Goal: Transaction & Acquisition: Purchase product/service

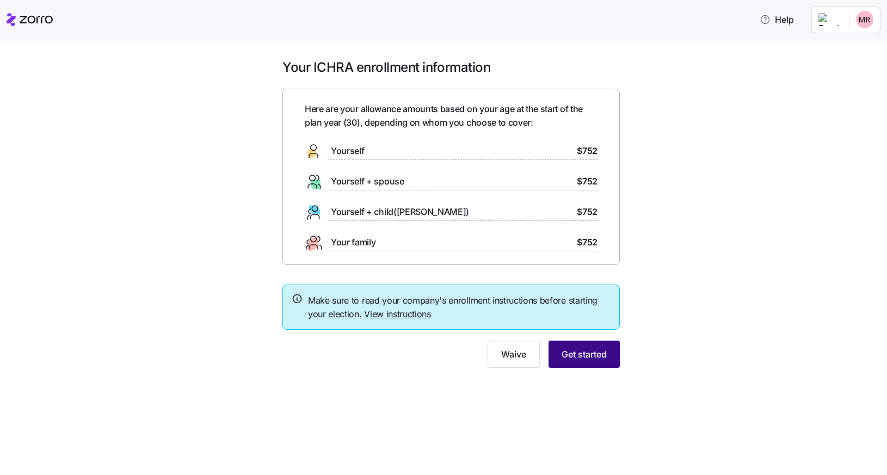
click at [586, 349] on span "Get started" at bounding box center [584, 354] width 45 height 13
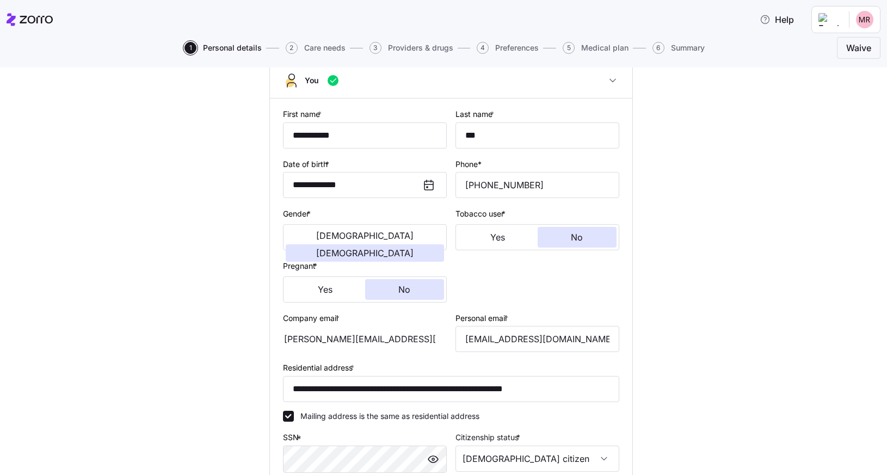
scroll to position [277, 0]
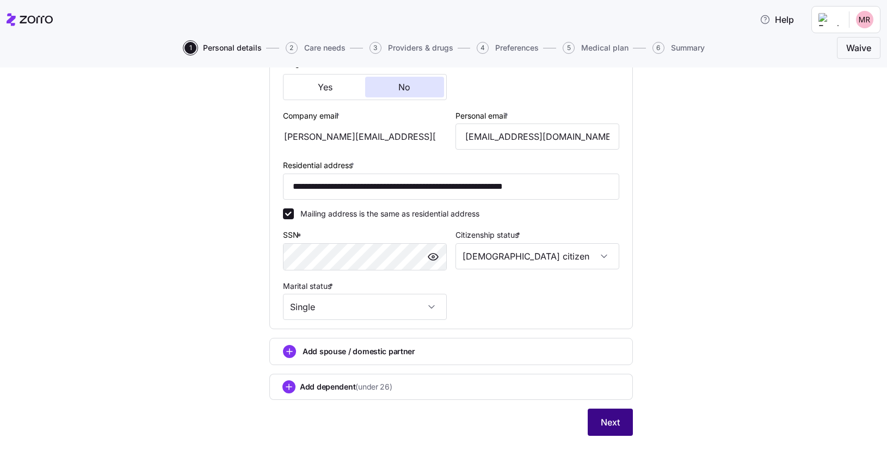
click at [618, 430] on button "Next" at bounding box center [610, 422] width 45 height 27
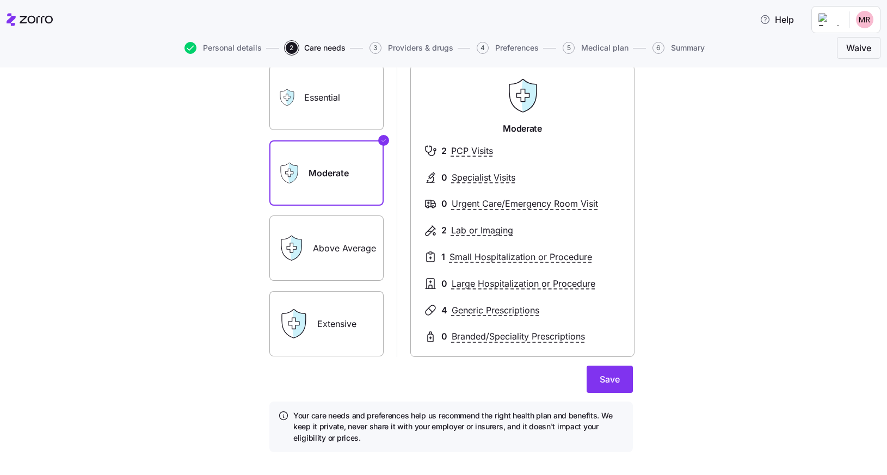
scroll to position [85, 0]
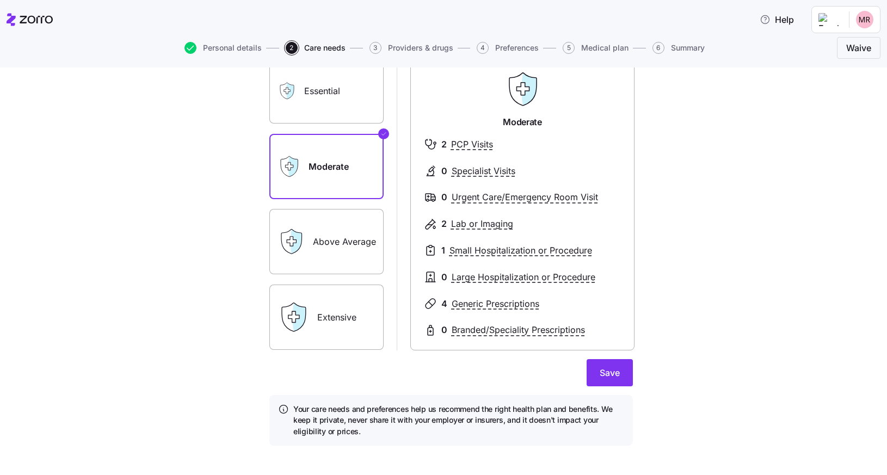
click at [338, 249] on label "Above Average" at bounding box center [326, 241] width 114 height 65
click at [0, 0] on input "Above Average" at bounding box center [0, 0] width 0 height 0
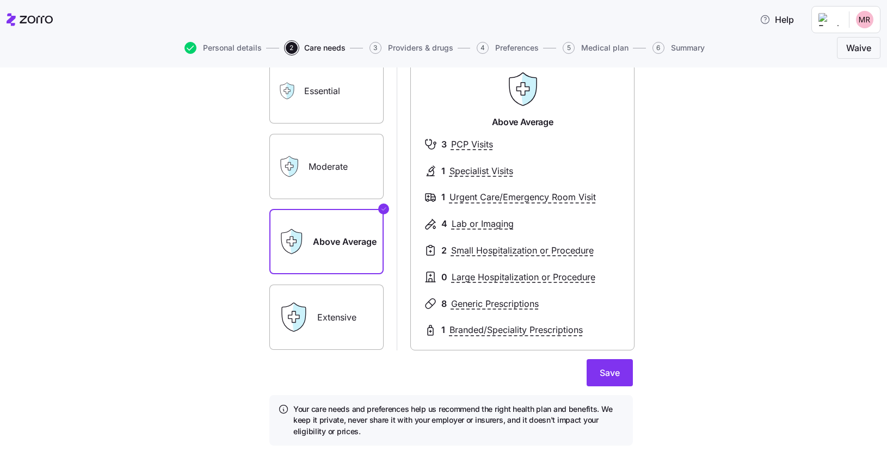
click at [321, 300] on label "Extensive" at bounding box center [326, 317] width 114 height 65
click at [0, 0] on input "Extensive" at bounding box center [0, 0] width 0 height 0
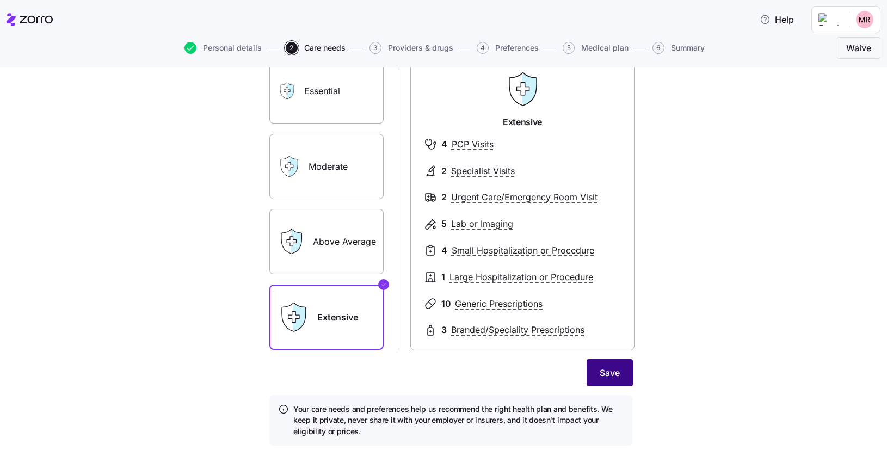
click at [612, 372] on span "Save" at bounding box center [610, 372] width 20 height 13
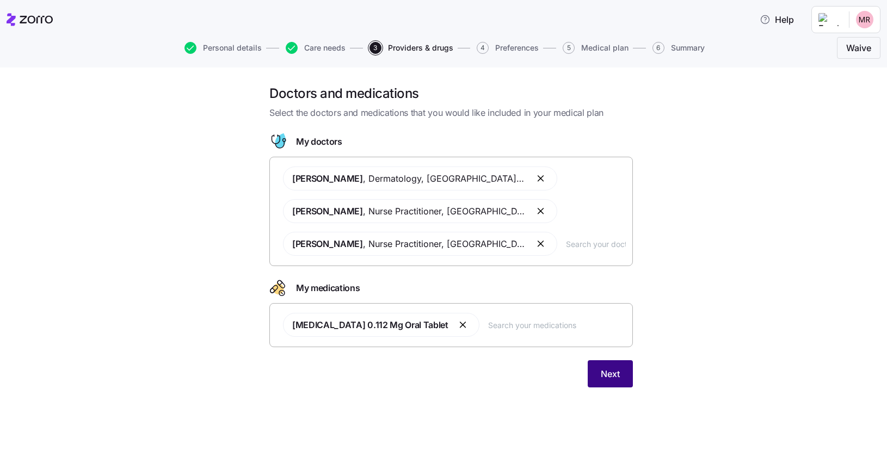
click at [618, 372] on span "Next" at bounding box center [610, 373] width 19 height 13
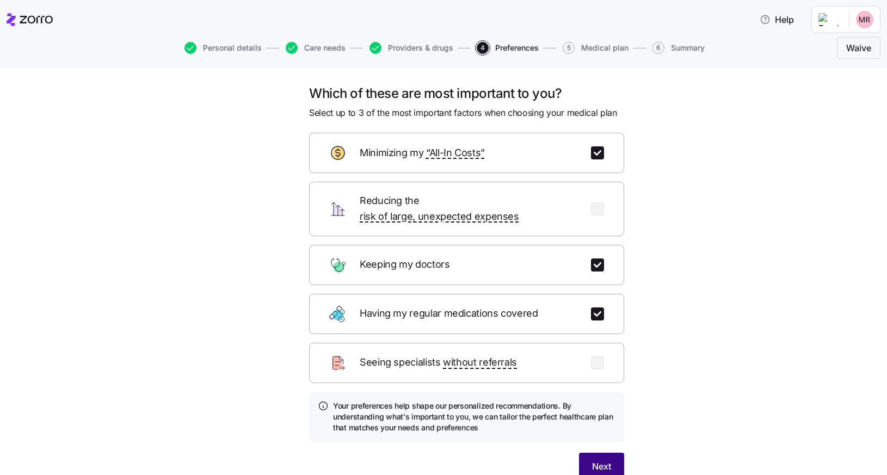
click at [595, 460] on span "Next" at bounding box center [601, 466] width 19 height 13
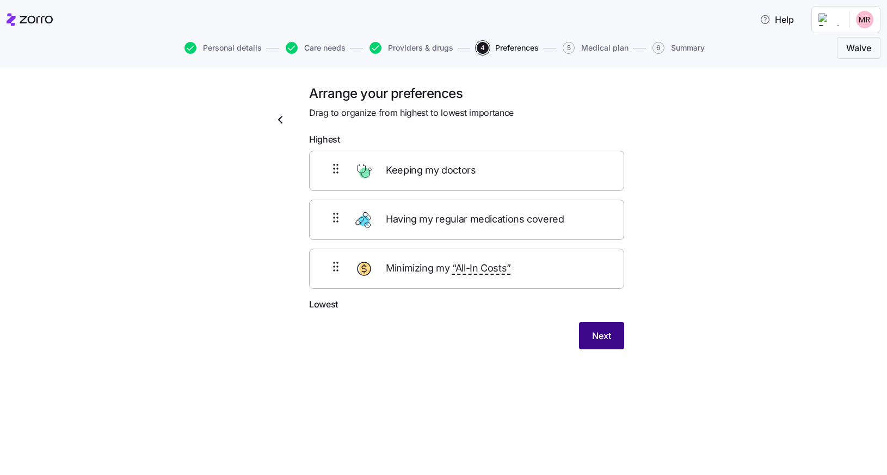
click at [605, 335] on span "Next" at bounding box center [601, 335] width 19 height 13
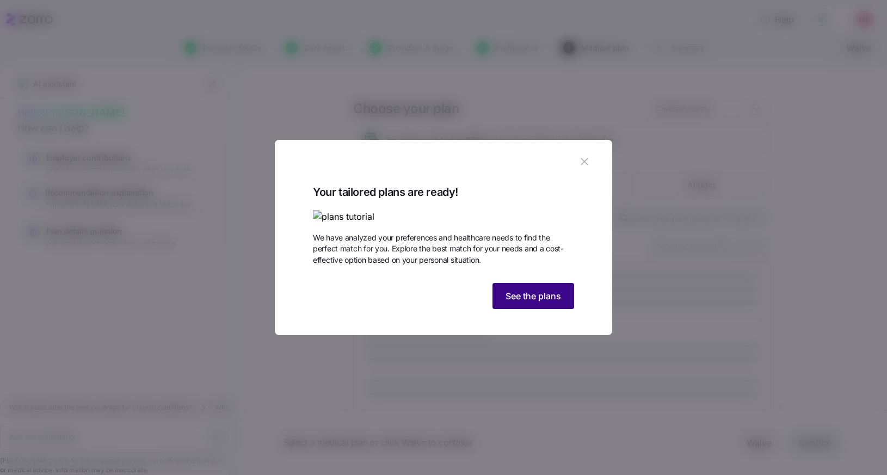
click at [524, 303] on span "See the plans" at bounding box center [534, 296] width 56 height 13
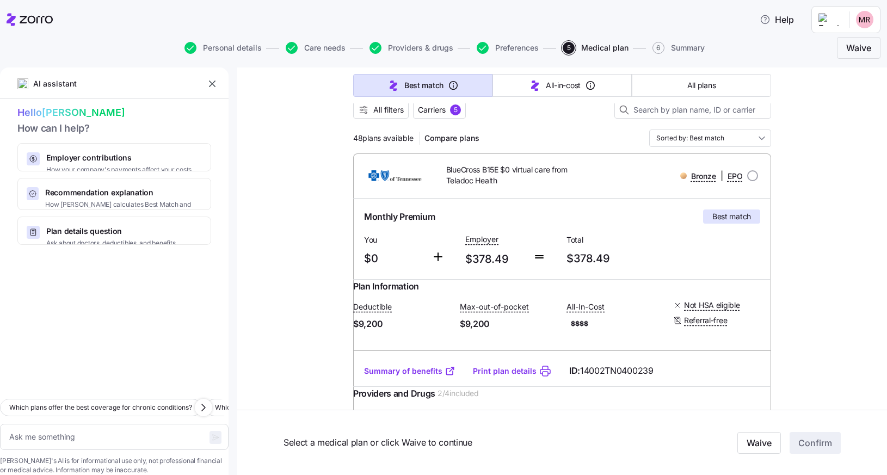
scroll to position [109, 0]
click at [732, 135] on input "Sorted by: Best match" at bounding box center [710, 137] width 122 height 17
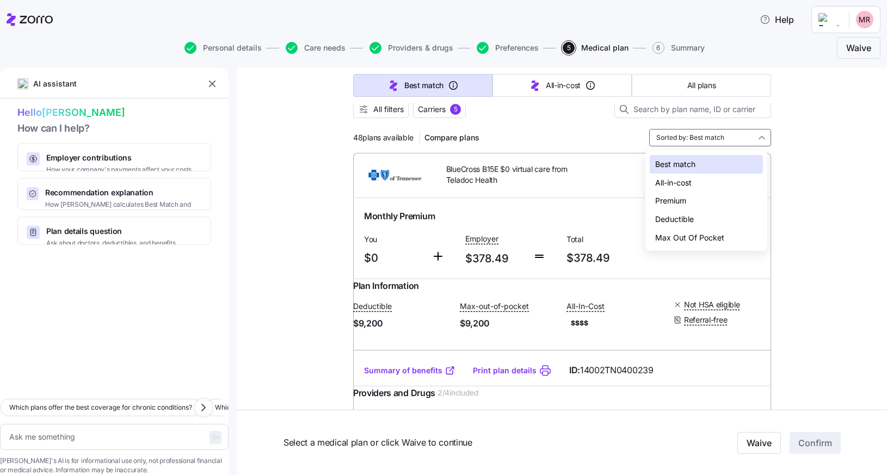
click at [684, 236] on div "Max Out Of Pocket" at bounding box center [706, 238] width 113 height 19
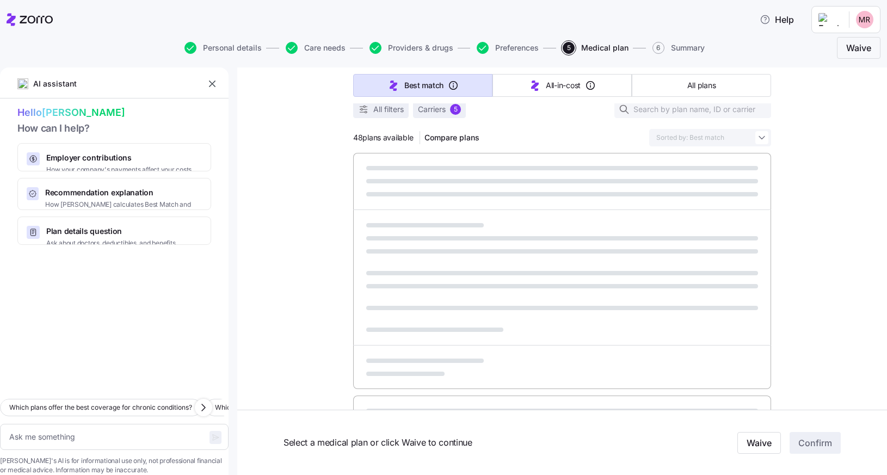
type textarea "x"
type input "Sorted by: Max Out Of Pocket"
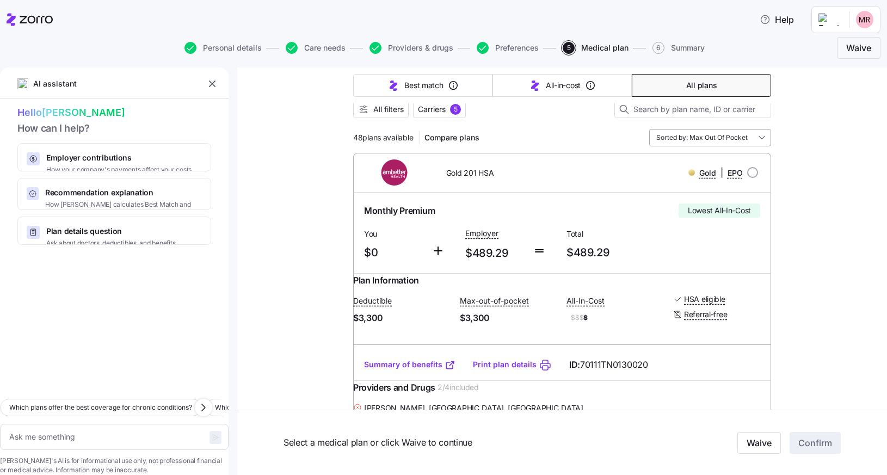
click at [702, 141] on input "Sorted by: Max Out Of Pocket" at bounding box center [710, 137] width 122 height 17
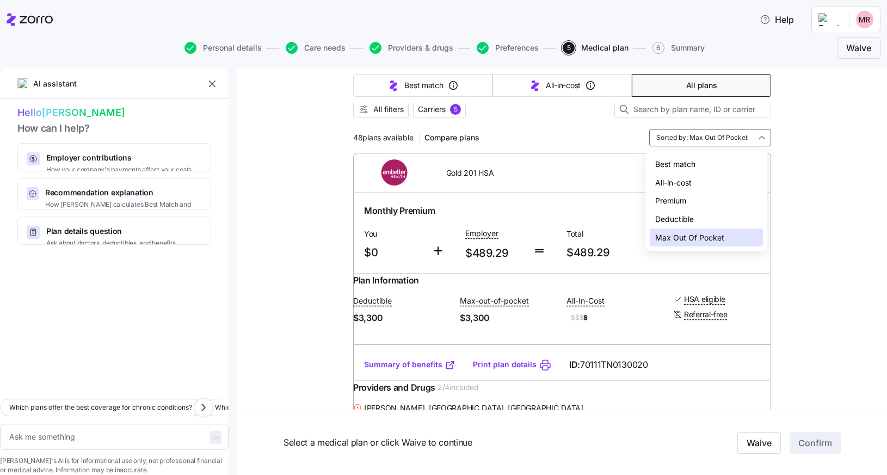
click at [679, 166] on div "Best match" at bounding box center [706, 164] width 113 height 19
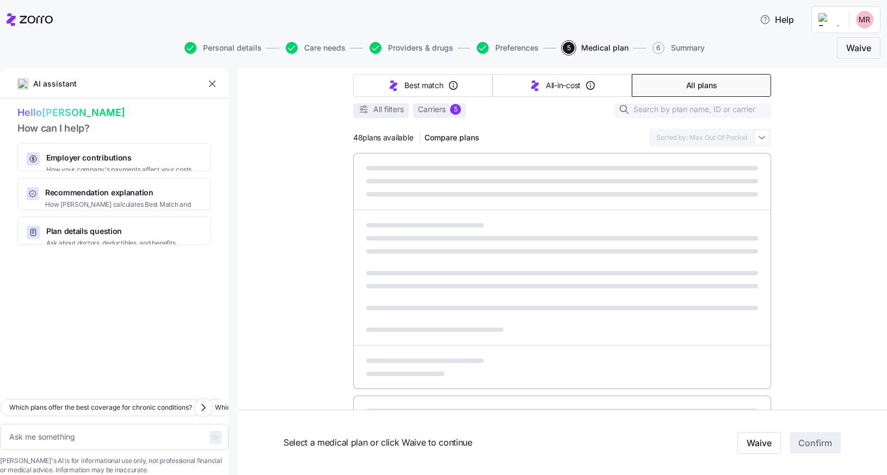
type textarea "x"
type input "Sorted by: Best match"
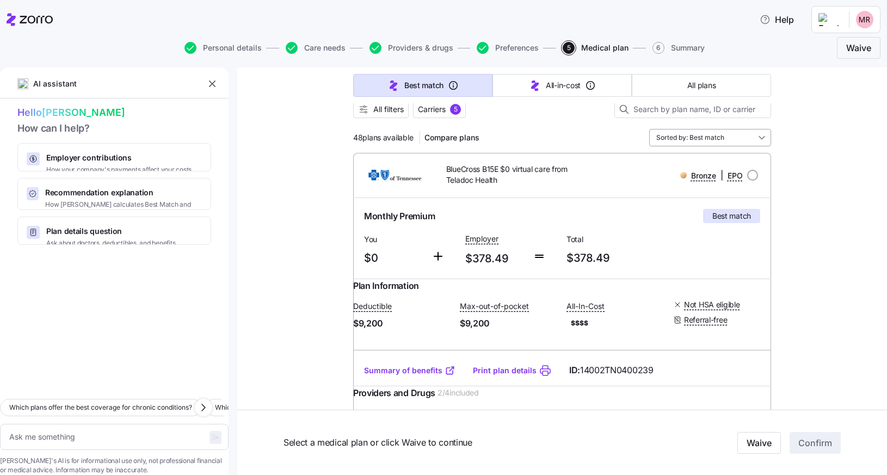
click at [736, 143] on input "Sorted by: Best match" at bounding box center [710, 137] width 122 height 17
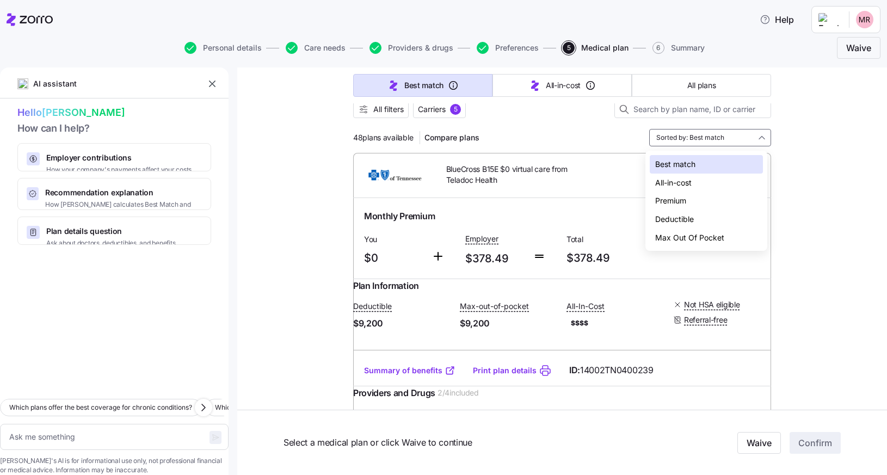
click at [691, 186] on div "All-in-cost" at bounding box center [706, 183] width 113 height 19
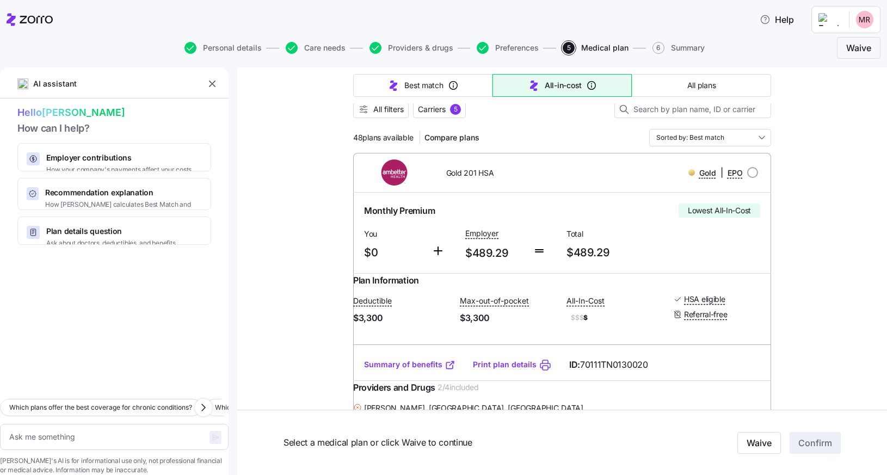
type textarea "x"
type input "Sorted by: All-in-cost"
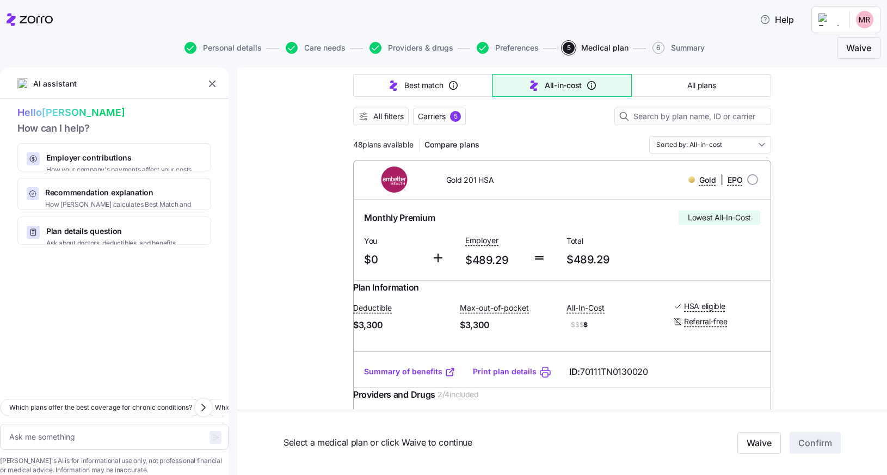
scroll to position [0, 0]
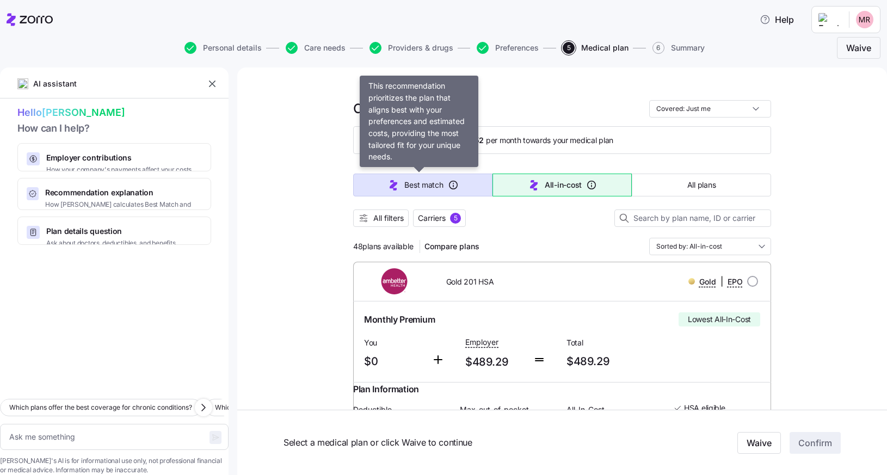
click at [412, 188] on span "Best match" at bounding box center [423, 185] width 39 height 11
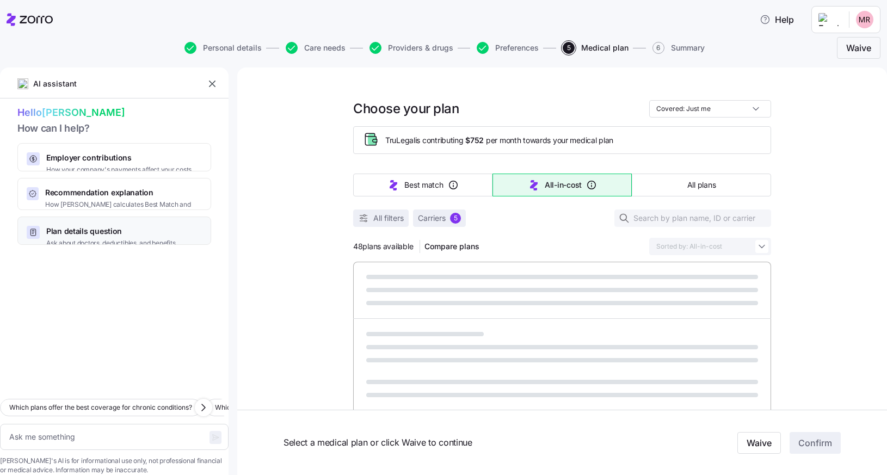
type textarea "x"
type input "Sorted by: Best match"
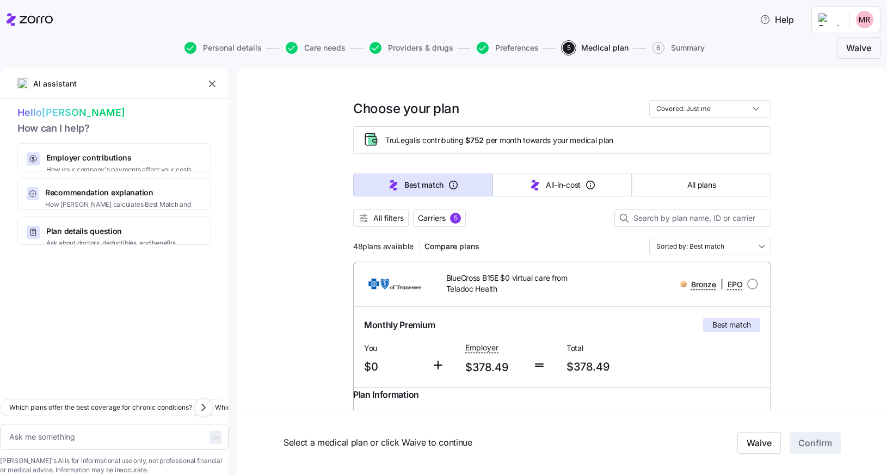
click at [752, 244] on input "Sorted by: Best match" at bounding box center [710, 246] width 122 height 17
click at [752, 244] on div "Sorted by: Best match" at bounding box center [710, 246] width 122 height 17
click at [205, 401] on icon "button" at bounding box center [203, 407] width 13 height 13
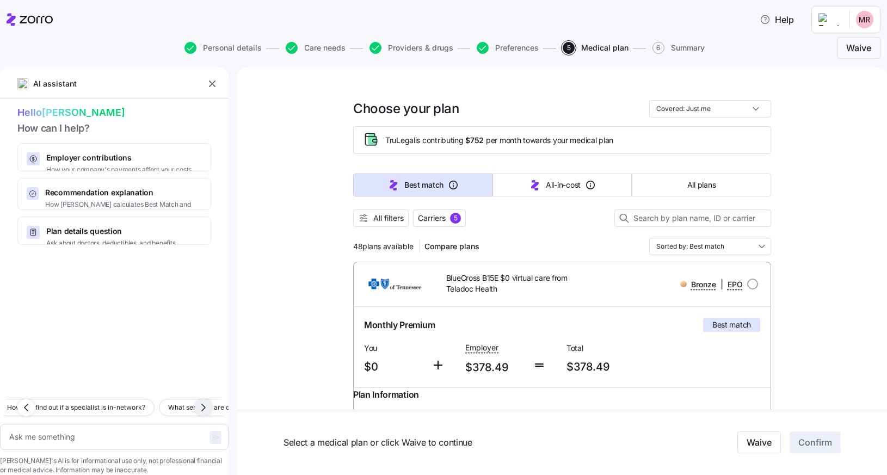
click at [205, 401] on icon "button" at bounding box center [203, 407] width 13 height 13
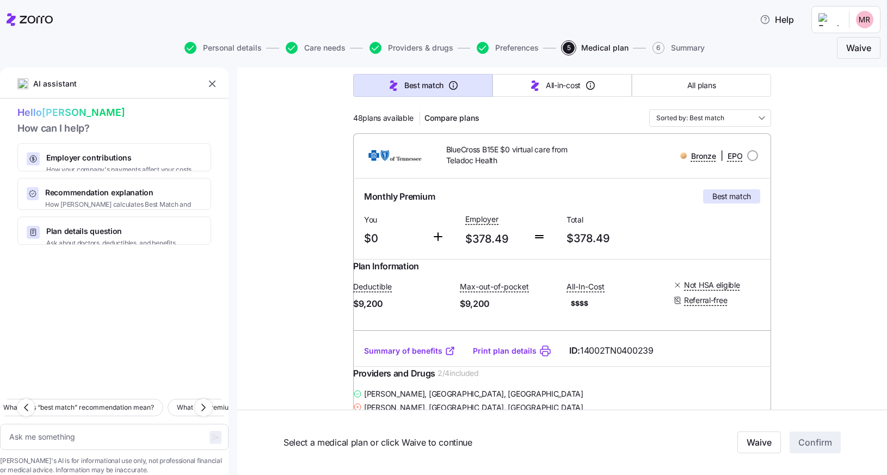
scroll to position [138, 0]
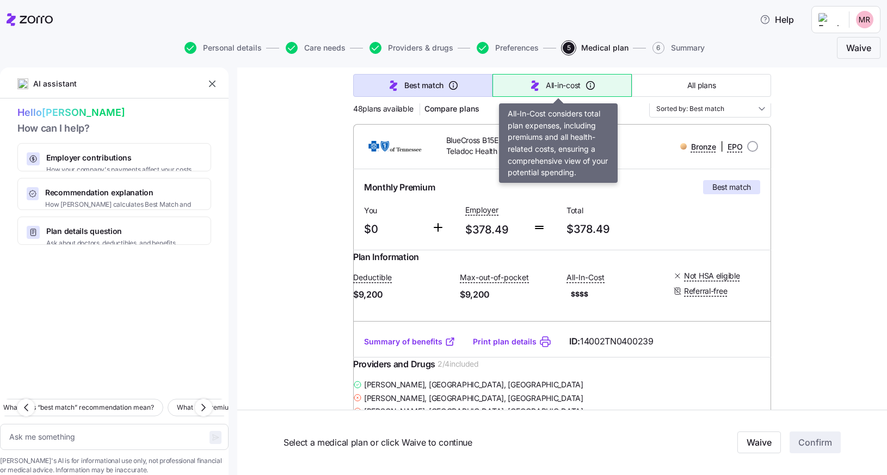
click at [585, 85] on icon "button" at bounding box center [590, 85] width 11 height 11
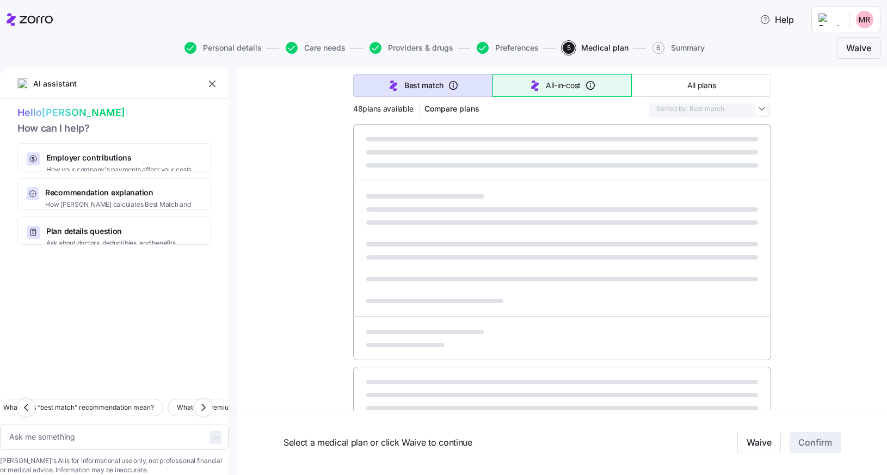
type textarea "x"
type input "Sorted by: All-in-cost"
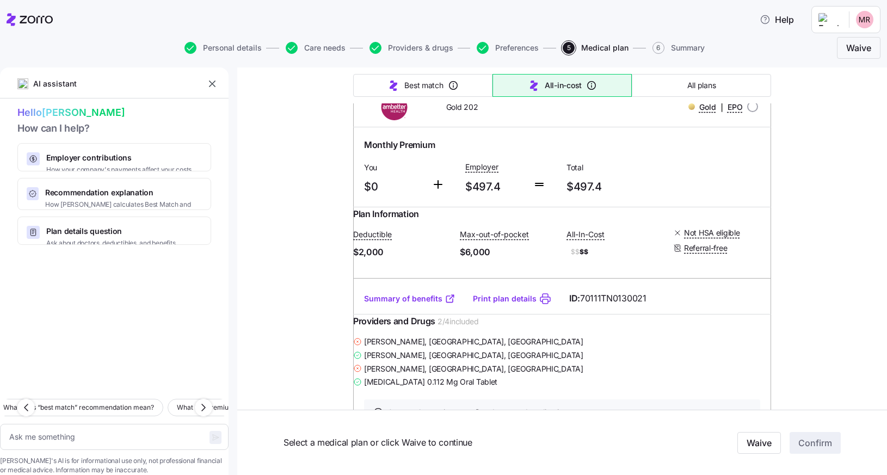
scroll to position [873, 0]
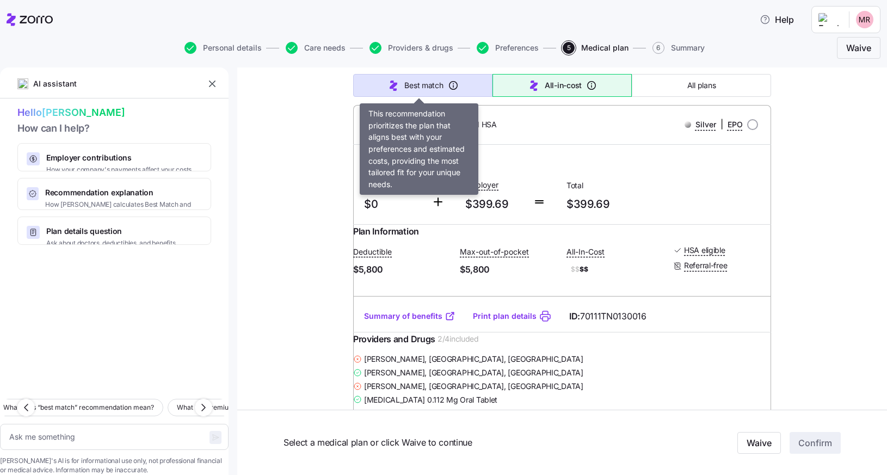
click at [419, 90] on span "Best match" at bounding box center [423, 85] width 39 height 11
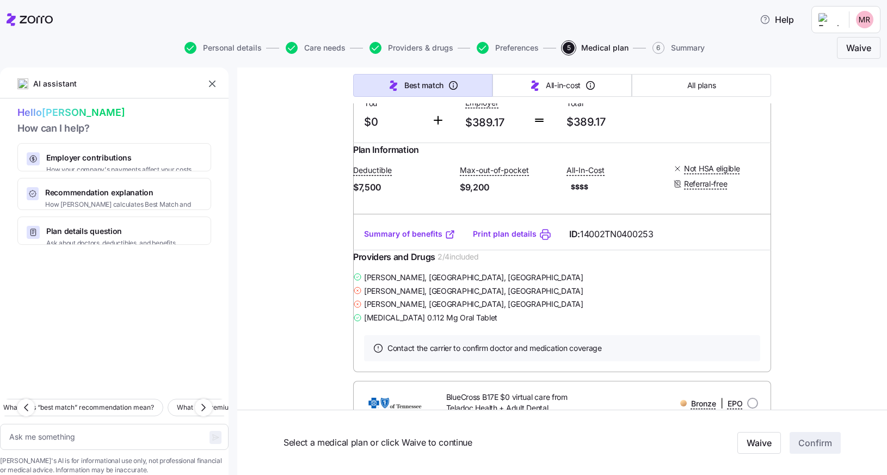
type textarea "x"
type input "Sorted by: Best match"
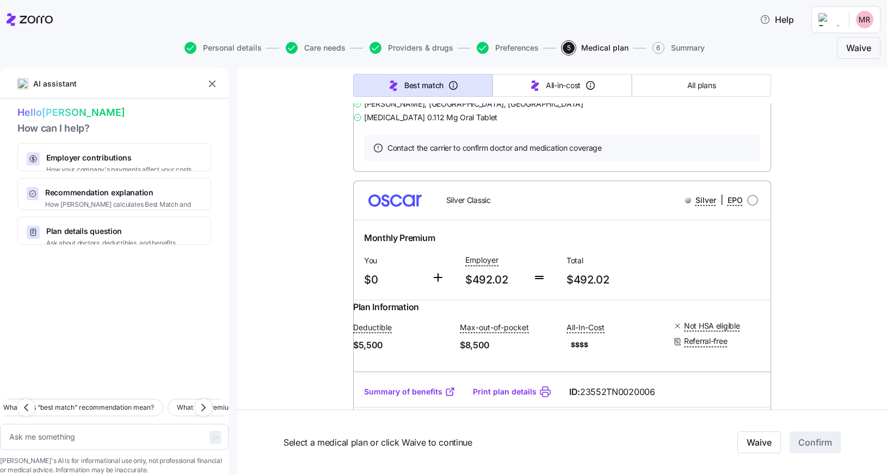
scroll to position [9174, 0]
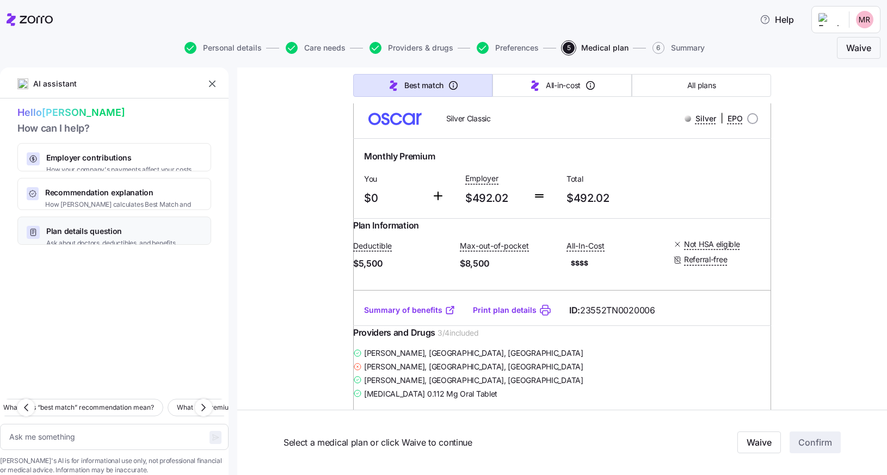
click at [180, 233] on div "Plan details question Ask about doctors, deductibles, and benefits" at bounding box center [114, 237] width 175 height 22
type textarea "x"
type textarea "Which plans include my doctor, Stephen Carter, and have the lowest deductible?"
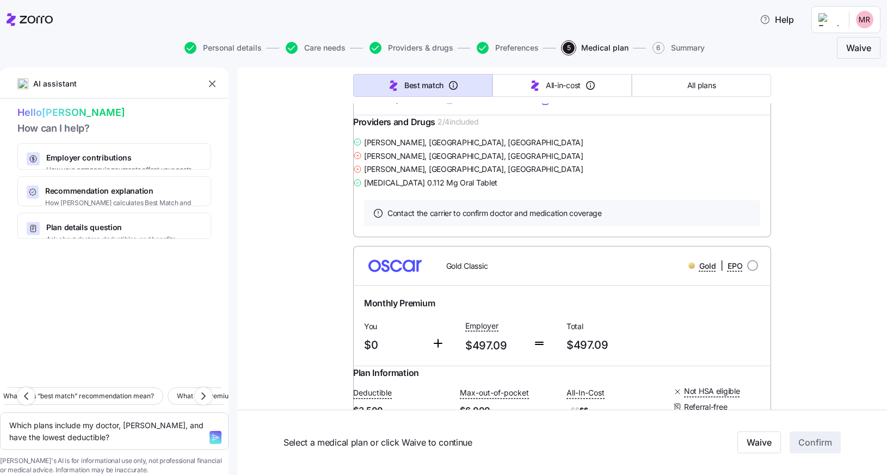
scroll to position [10475, 0]
click at [118, 417] on textarea "Which plans include my doctor, Stephen Carter, and have the lowest deductible?" at bounding box center [114, 432] width 229 height 38
type textarea "x"
type textarea "Which plans include my doctor, Stephen Carter, and have the lowewst deductible?"
type textarea "x"
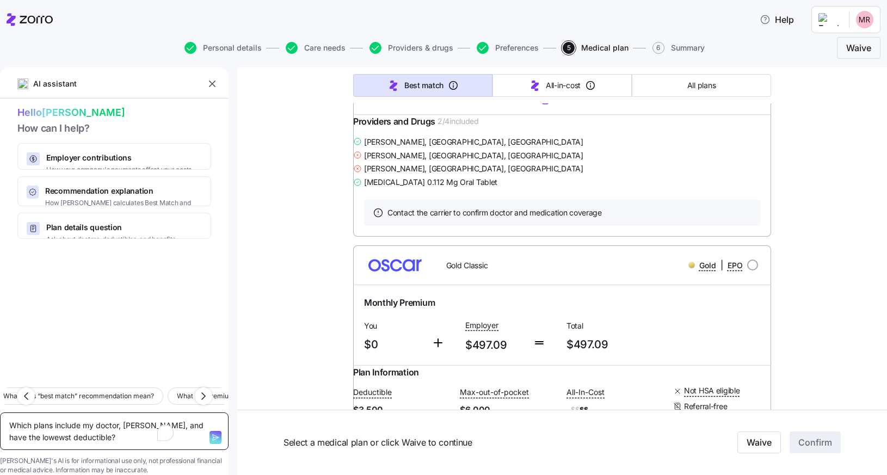
type textarea "Which plans include my doctor, Stephen Carter, and have the lowewhst deductible?"
type textarea "x"
type textarea "Which plans include my doctor, Stephen Carter, and have the lowewhicst deductib…"
type textarea "x"
type textarea "Which plans include my doctor, Stephen Carter, and have the lowewhic=st deducti…"
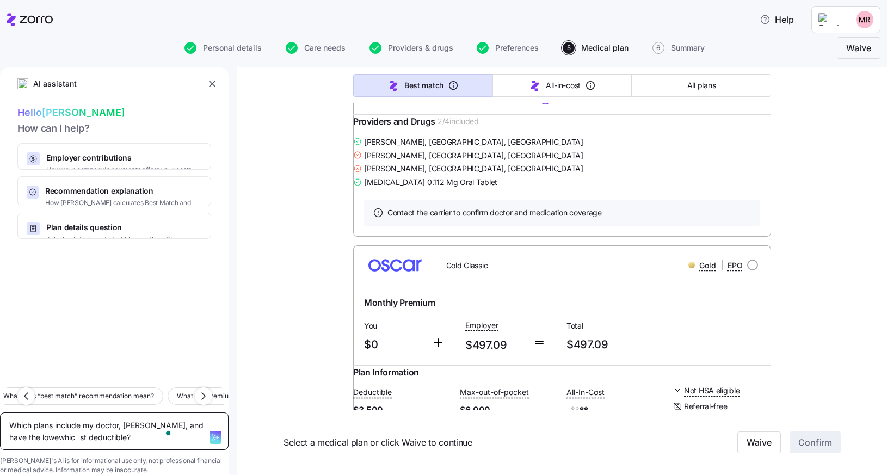
type textarea "x"
type textarea "Which plans include my doctor, Stephen Carter, and have the lowewhic==st deduct…"
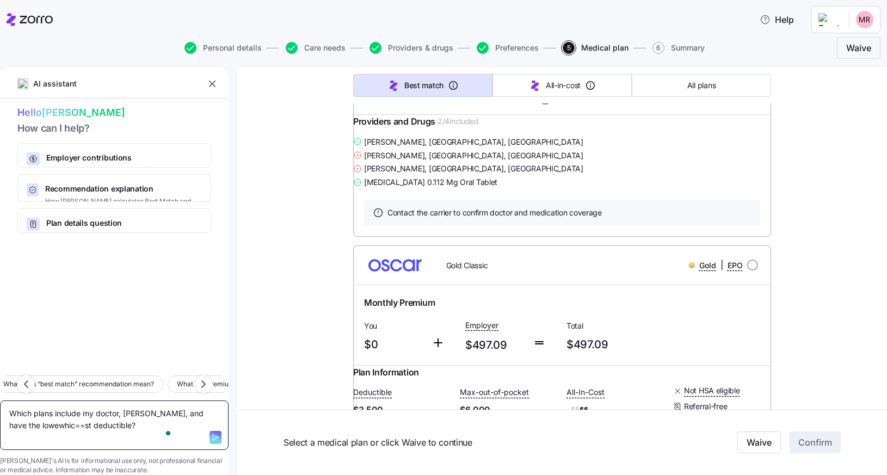
type textarea "x"
type textarea "Which plans include my doctor, Stephen Carter, and have the lowewhic===st deduc…"
type textarea "x"
type textarea "Which plans include my doctor, Stephen Carter, and have the lowewhic==st deduct…"
type textarea "x"
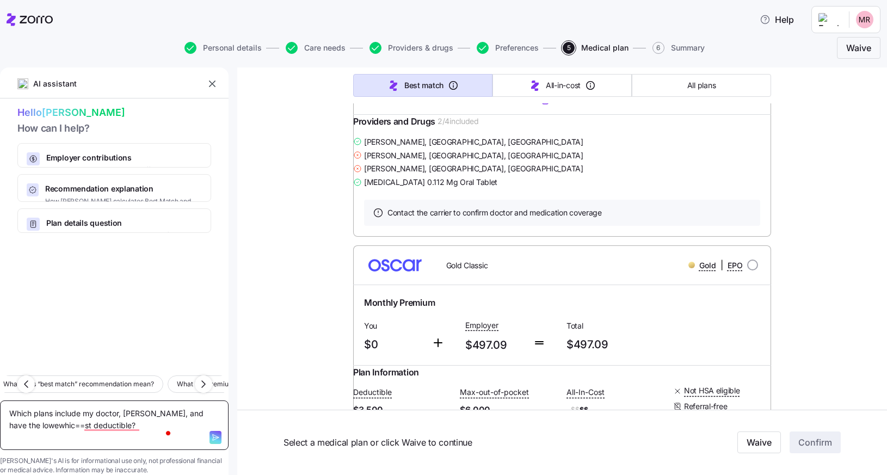
type textarea "Which plans include my doctor, Stephen Carter, and have the lowewhic=st deducti…"
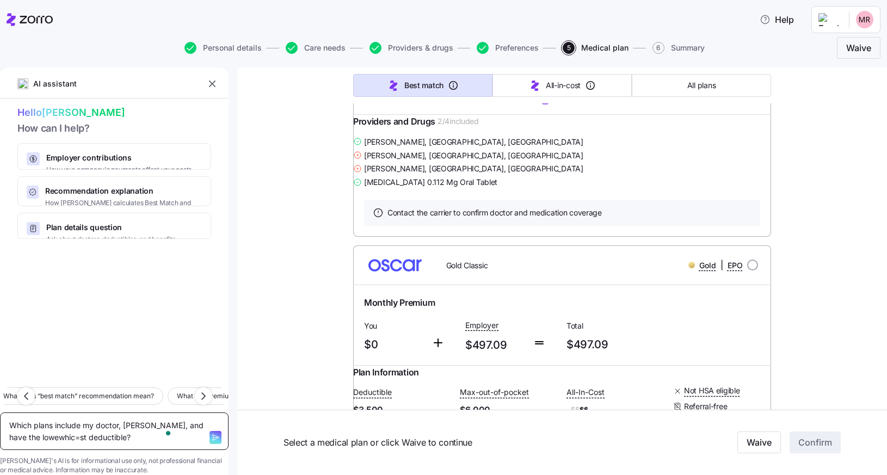
type textarea "x"
type textarea "Which plans include my doctor, Stephen Carter, and have the lowewhicst deductib…"
type textarea "x"
type textarea "Which plans include my doctor, Stephen Carter, and have the lowewhist deductibl…"
type textarea "x"
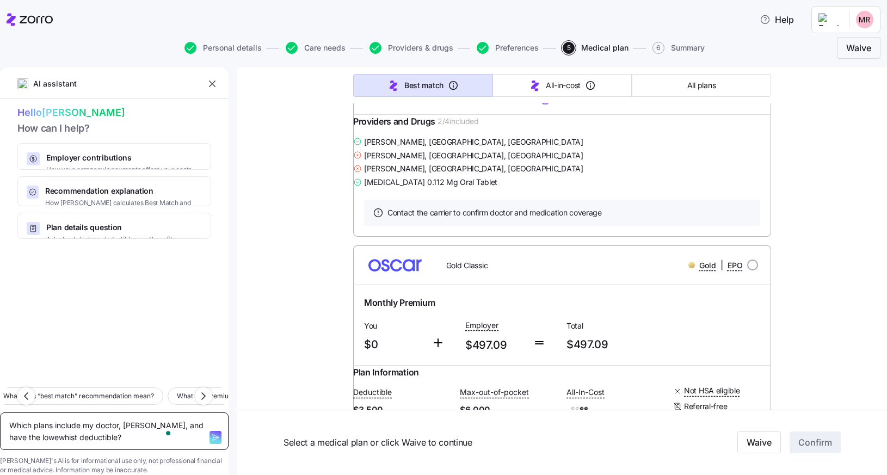
type textarea "Which plans include my doctor, Stephen Carter, and have the lowewhst deductible?"
type textarea "x"
type textarea "Which plans include my doctor, Stephen Carter, and have the lowewst deductible?"
type textarea "x"
type textarea "Which plans include my doctor, Stephen Carter, and have the lowest deductible?"
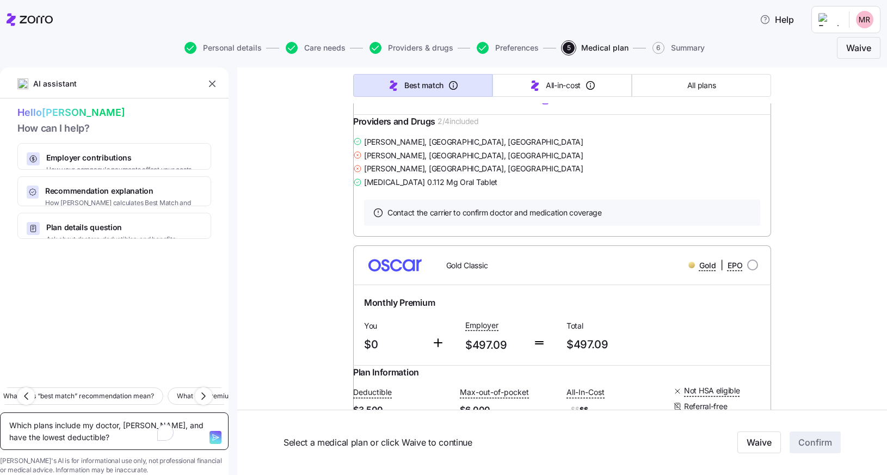
drag, startPoint x: 141, startPoint y: 409, endPoint x: 49, endPoint y: 417, distance: 92.9
click at [49, 417] on textarea "Which plans include my doctor, Stephen Carter, and have the lowest deductible?" at bounding box center [114, 432] width 229 height 38
type textarea "x"
type textarea "Which plans include my doctor, c, and have the lowest deductible?"
type textarea "x"
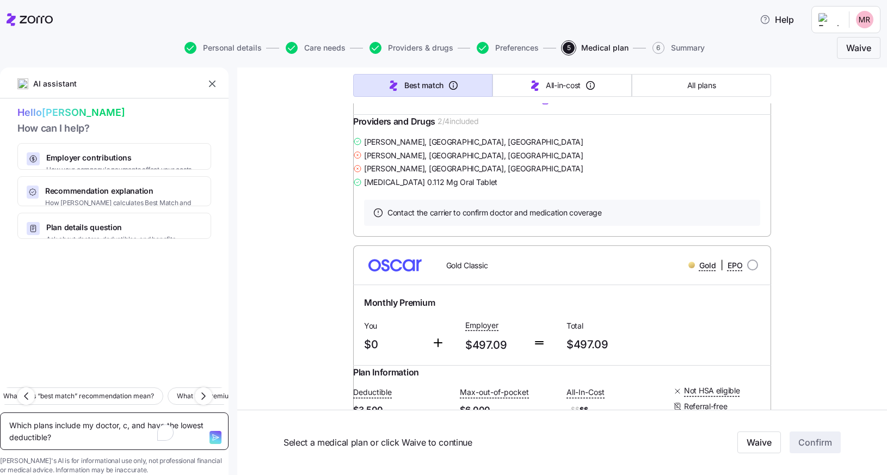
type textarea "Which plans include my doctor, cy, and have the lowest deductible?"
type textarea "x"
type textarea "Which plans include my doctor, cyr, and have the lowest deductible?"
type textarea "x"
type textarea "Which plans include my doctor, cyrs, and have the lowest deductible?"
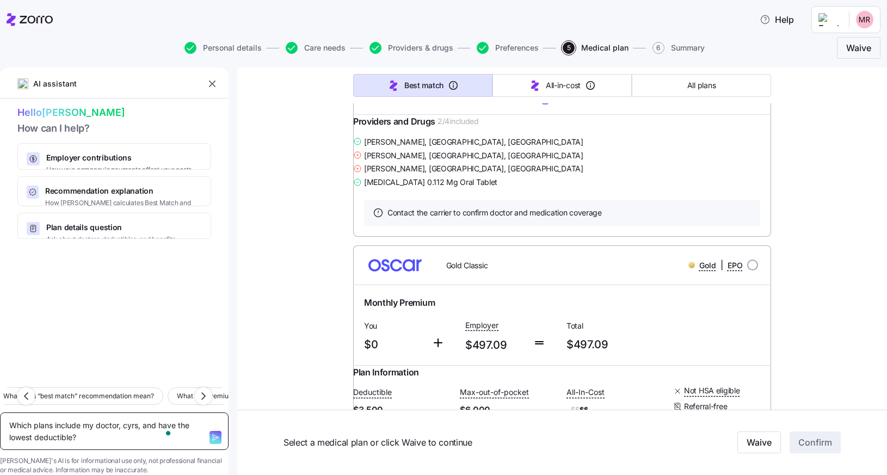
type textarea "x"
type textarea "Which plans include my doctor, cyrst, and have the lowest deductible?"
type textarea "x"
type textarea "Which plans include my doctor, cyrsta, and have the lowest deductible?"
type textarea "x"
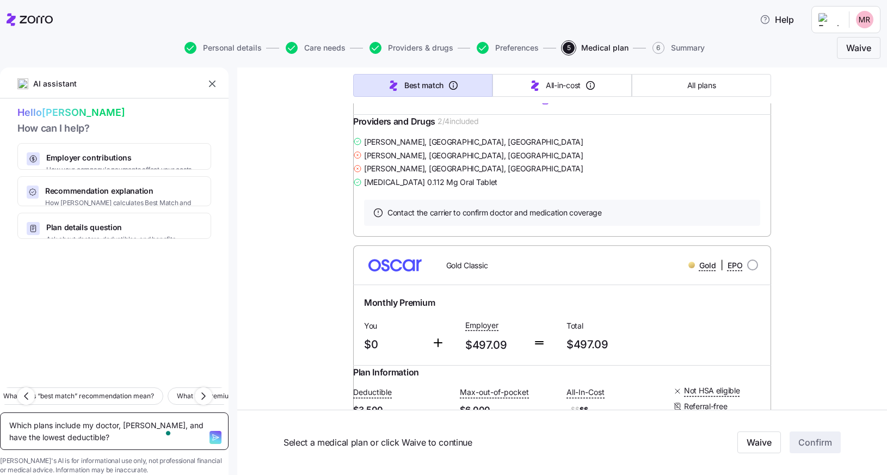
type textarea "Which plans include my doctor, cyrst, and have the lowest deductible?"
type textarea "x"
type textarea "Which plans include my doctor, cyrs, and have the lowest deductible?"
type textarea "x"
type textarea "Which plans include my doctor, cyr, and have the lowest deductible?"
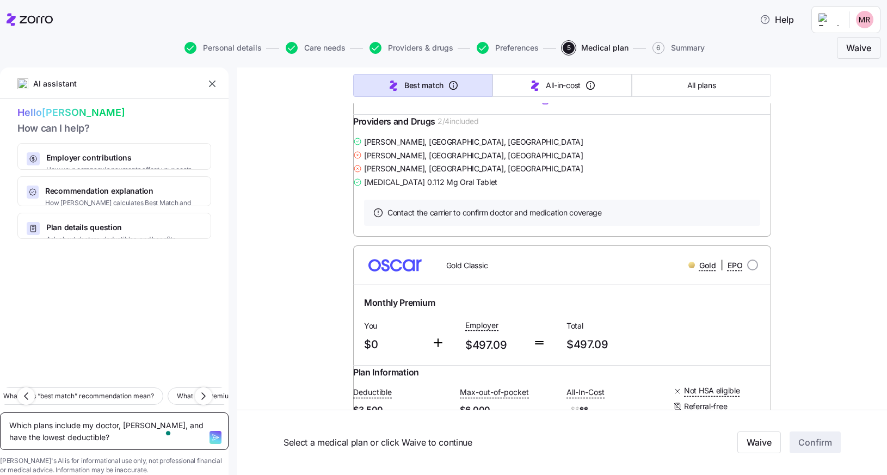
type textarea "x"
type textarea "Which plans include my doctor, cy, and have the lowest deductible?"
type textarea "x"
type textarea "Which plans include my doctor, c, and have the lowest deductible?"
type textarea "x"
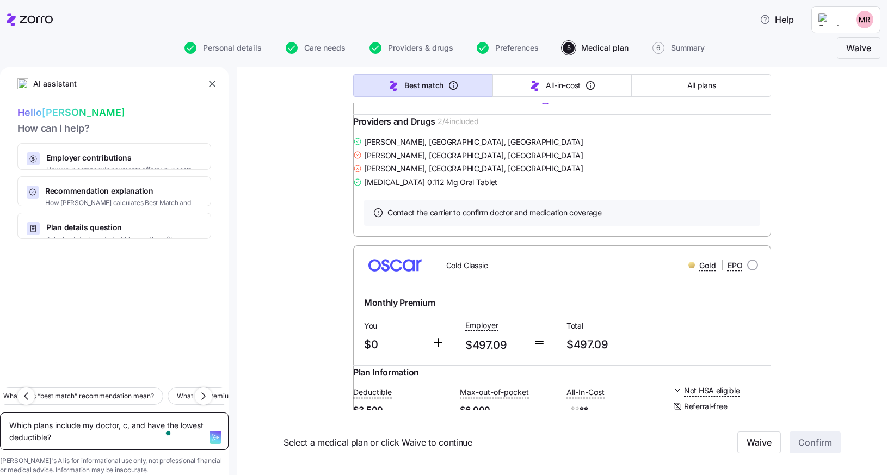
type textarea "Which plans include my doctor, cr, and have the lowest deductible?"
type textarea "x"
type textarea "Which plans include my doctor, cry, and have the lowest deductible?"
type textarea "x"
type textarea "Which plans include my doctor, cryt, and have the lowest deductible?"
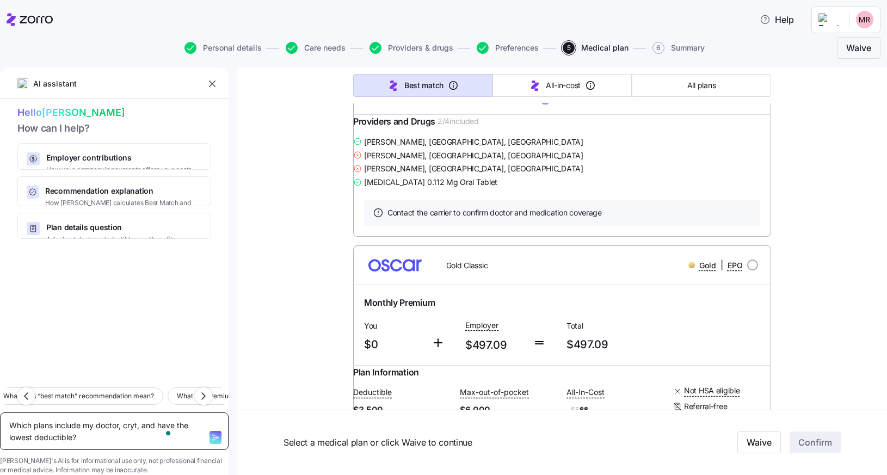
type textarea "x"
type textarea "Which plans include my doctor, cryta, and have the lowest deductible?"
type textarea "x"
type textarea "Which plans include my doctor, crytal, and have the lowest deductible?"
type textarea "x"
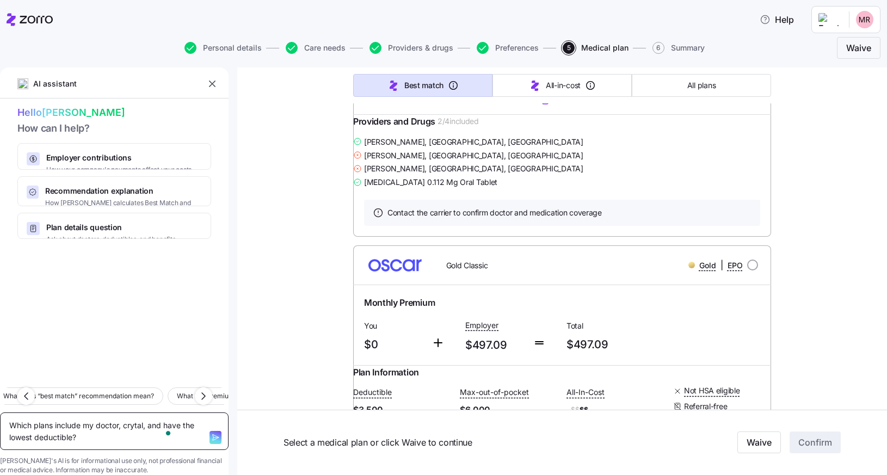
type textarea "Which plans include my doctor, crytal , and have the lowest deductible?"
type textarea "x"
type textarea "Which plans include my doctor, crytal r, and have the lowest deductible?"
type textarea "x"
type textarea "Which plans include my doctor, crytal ro, and have the lowest deductible?"
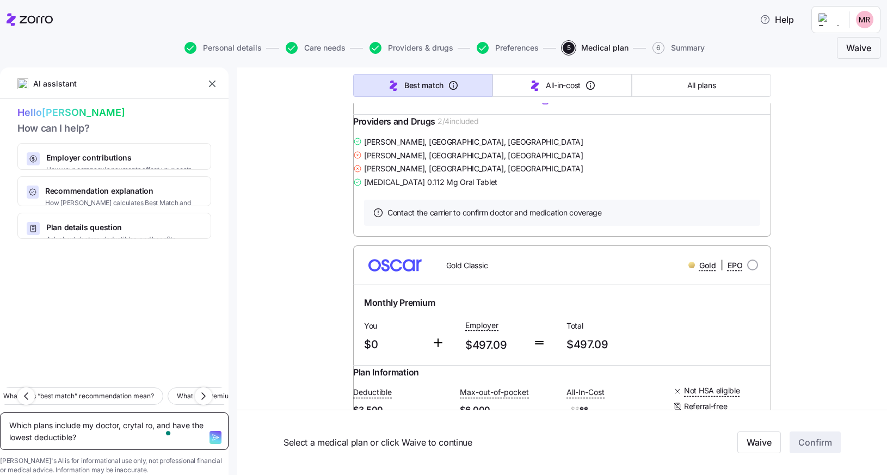
type textarea "x"
type textarea "Which plans include my doctor, crytal roc, and have the lowest deductible?"
type textarea "x"
type textarea "Which plans include my doctor, crytal rock, and have the lowest deductible?"
type textarea "x"
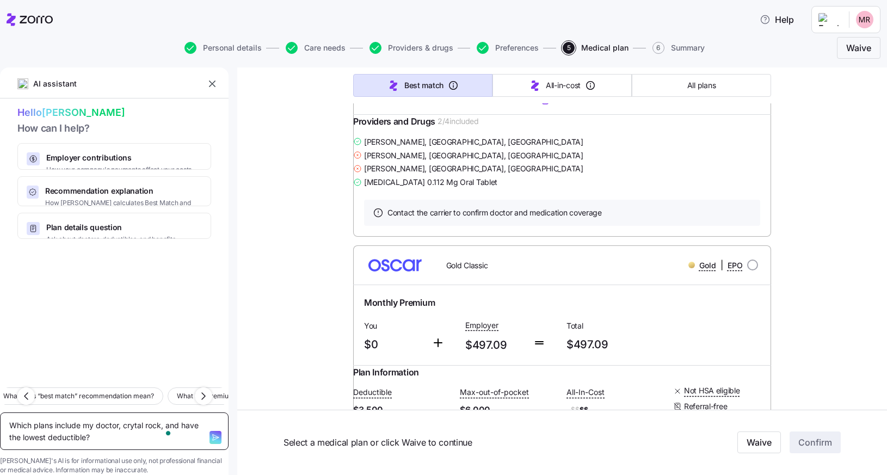
type textarea "Which plans include my doctor, crytal rockh, and have the lowest deductible?"
type textarea "x"
type textarea "Which plans include my doctor, crytal rockho, and have the lowest deductible?"
type textarea "x"
type textarea "Which plans include my doctor, crytal rockhol, and have the lowest deductible?"
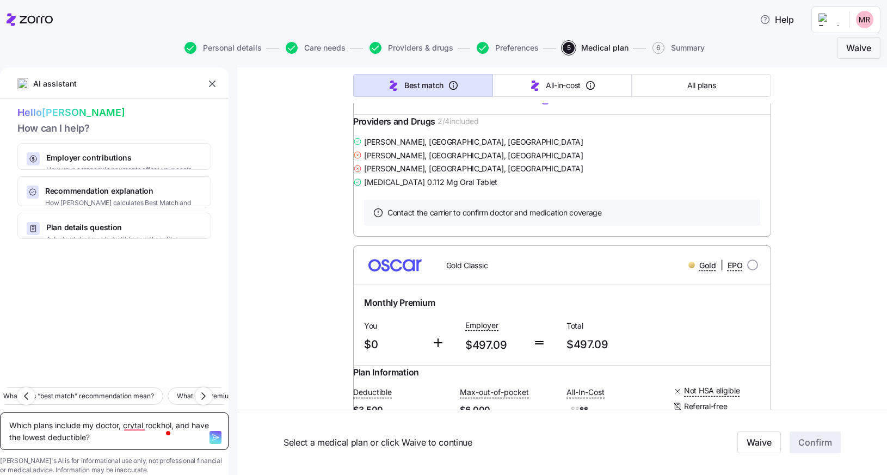
type textarea "x"
type textarea "Which plans include my doctor, crytal rockholt, and have the lowest deductible?"
click at [155, 413] on textarea "Which plans include my doctor, crytal rockholt, and have the lowest deductible?" at bounding box center [114, 432] width 229 height 38
click at [153, 413] on textarea "Which plans include my doctor, crytal rockholt, and have the lowest deductible?" at bounding box center [114, 432] width 229 height 38
type textarea "x"
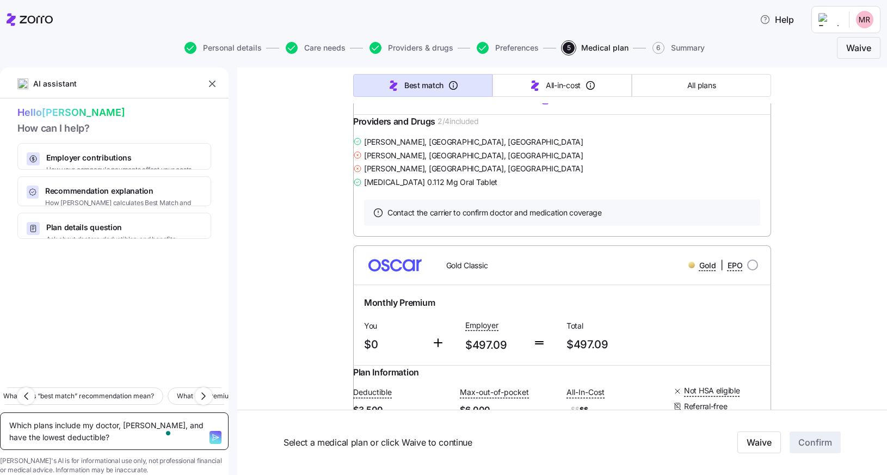
type textarea "Which plans include my doctor, crystal rockholt, and have the lowest deductible?"
click at [211, 433] on icon "button" at bounding box center [215, 437] width 9 height 9
type textarea "x"
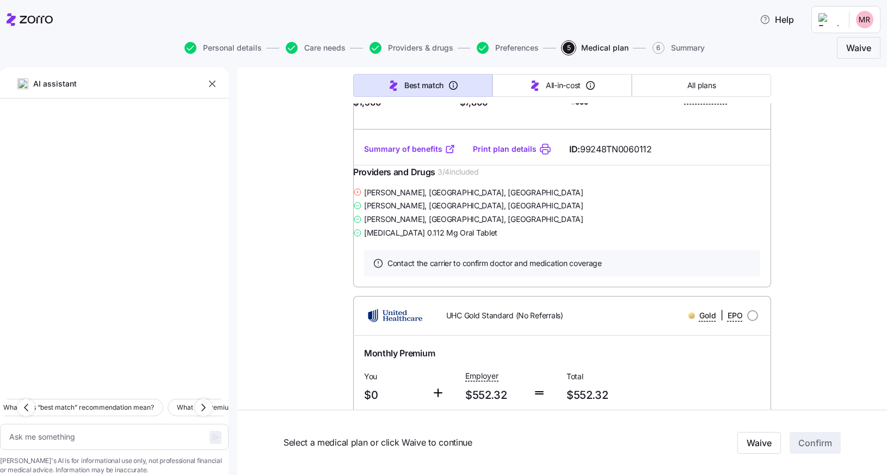
scroll to position [13457, 0]
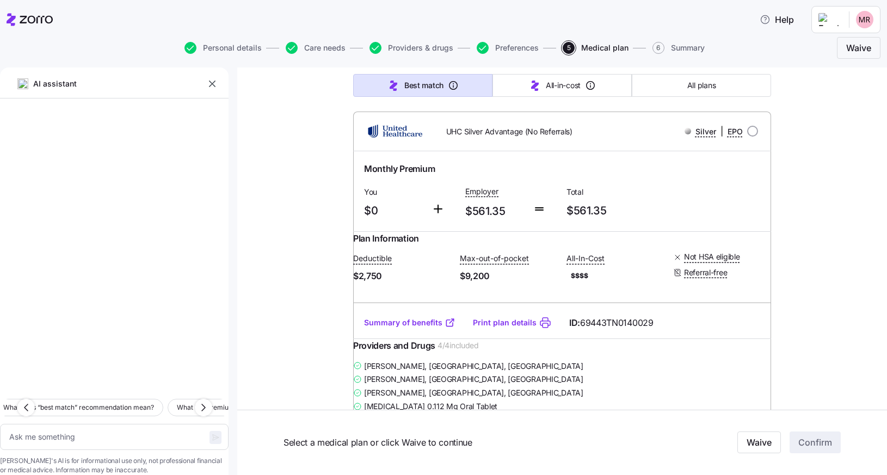
type textarea "x"
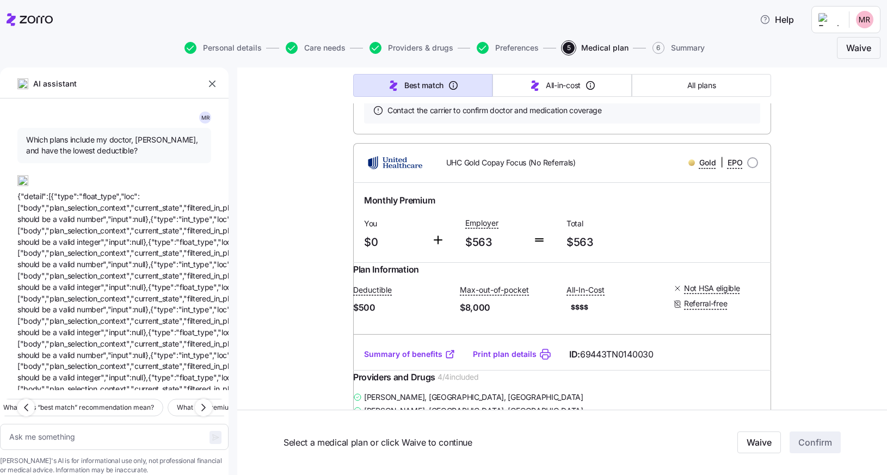
scroll to position [14532, 0]
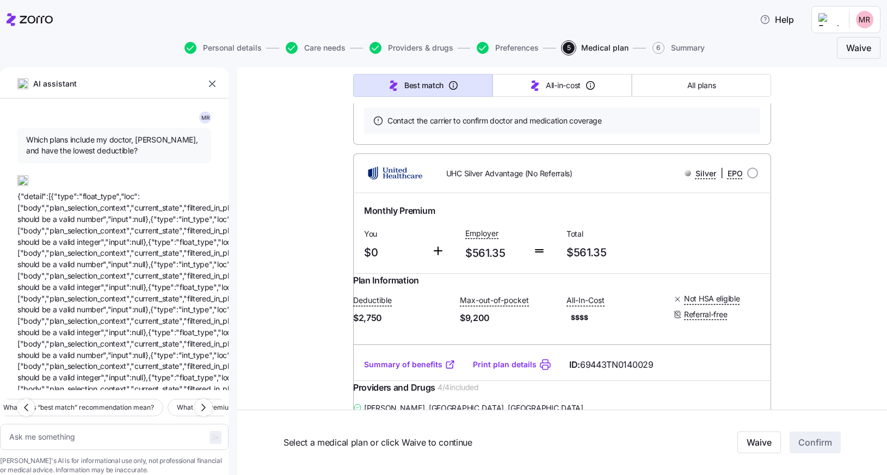
click at [214, 77] on button "button" at bounding box center [212, 83] width 15 height 15
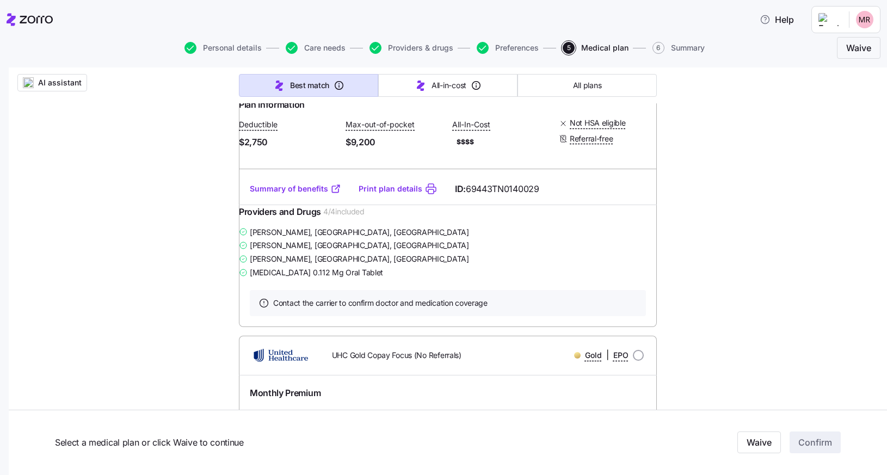
scroll to position [14715, 0]
radio input "true"
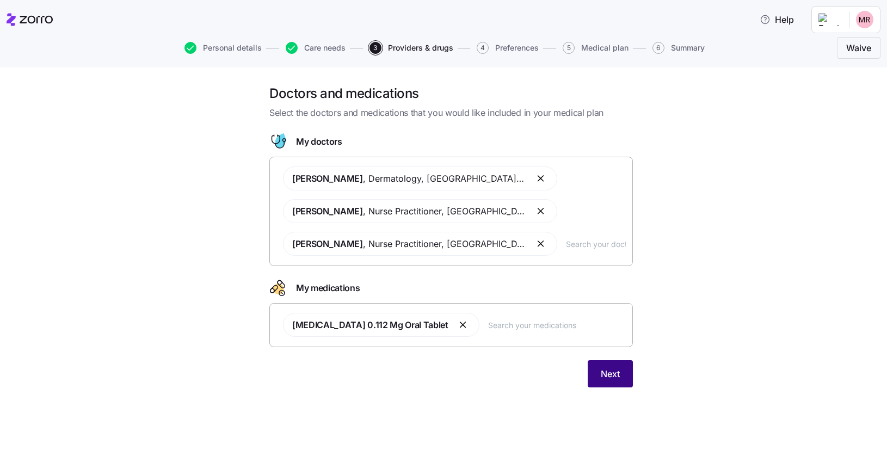
click at [610, 377] on span "Next" at bounding box center [610, 373] width 19 height 13
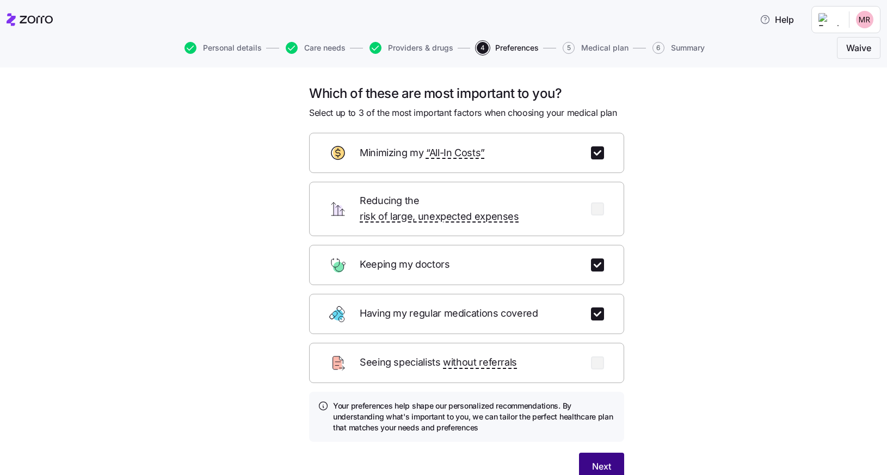
click at [601, 460] on span "Next" at bounding box center [601, 466] width 19 height 13
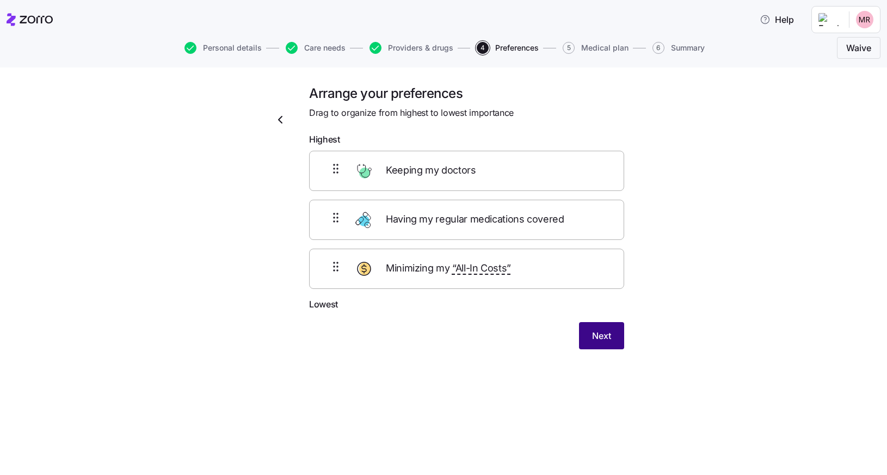
click at [598, 331] on span "Next" at bounding box center [601, 335] width 19 height 13
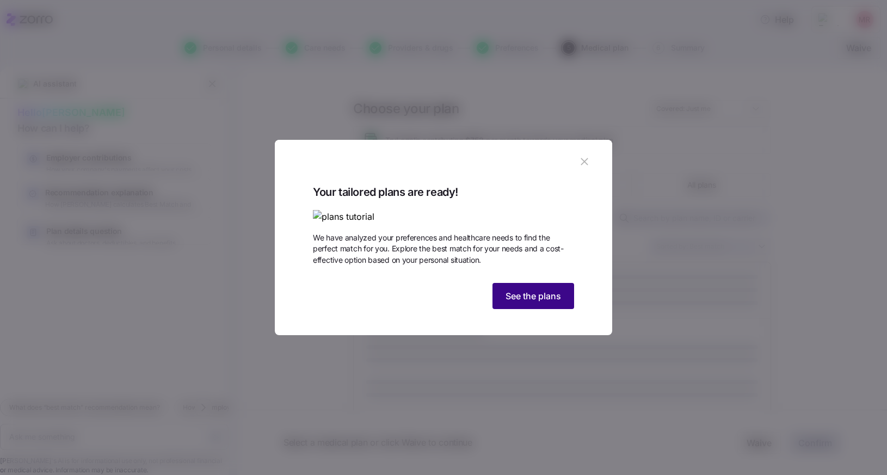
click at [532, 303] on span "See the plans" at bounding box center [534, 296] width 56 height 13
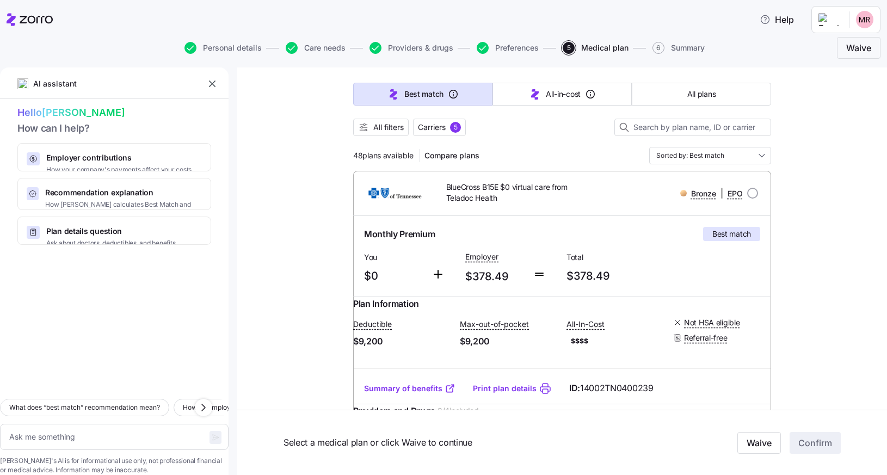
scroll to position [88, 0]
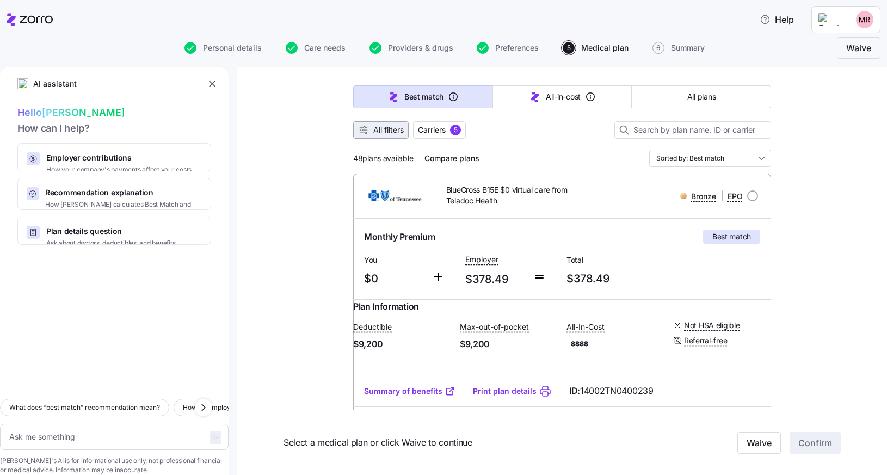
click at [375, 128] on span "All filters" at bounding box center [388, 130] width 30 height 11
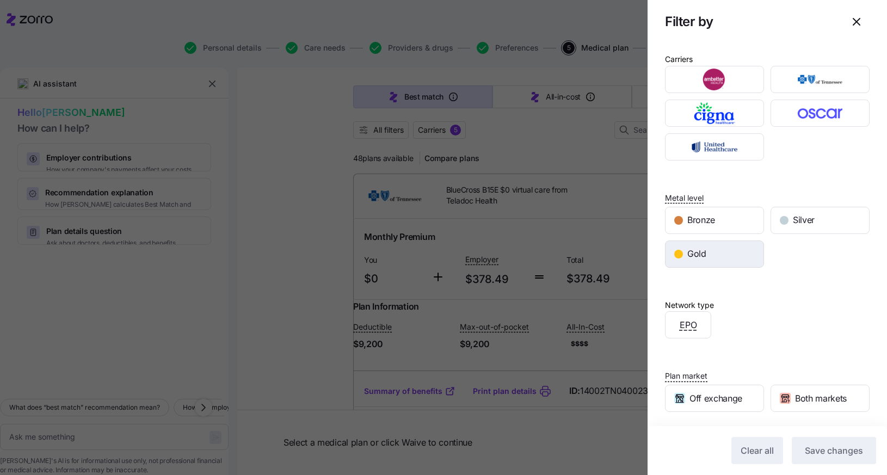
click at [743, 258] on div "Gold" at bounding box center [715, 254] width 98 height 26
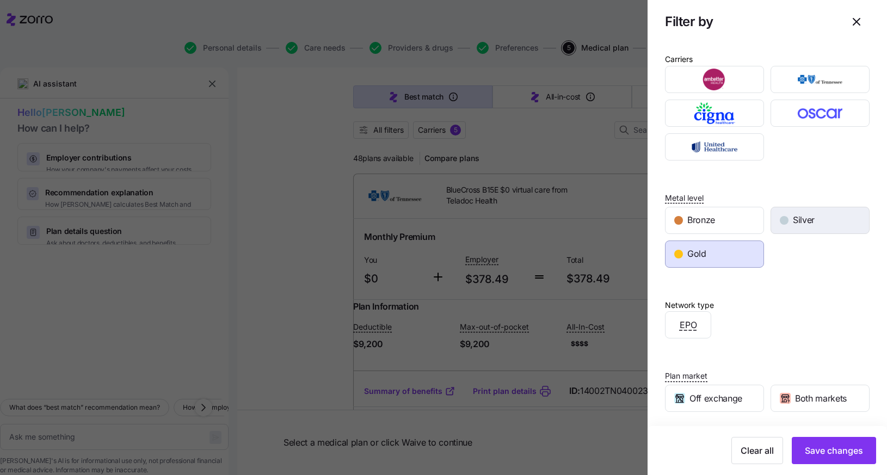
click at [804, 217] on span "Silver" at bounding box center [804, 220] width 22 height 14
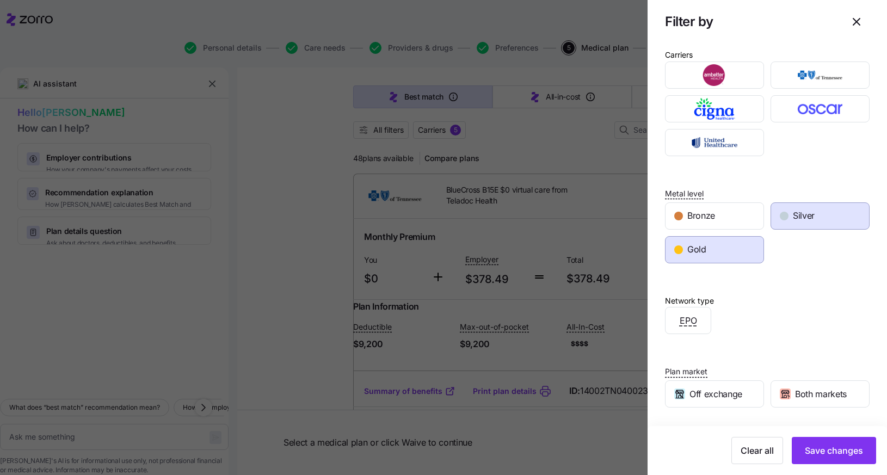
scroll to position [0, 0]
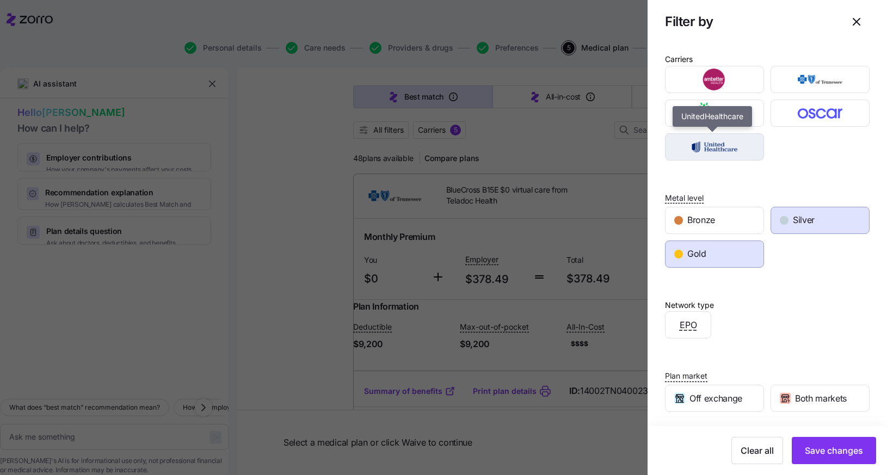
click at [718, 152] on img "button" at bounding box center [715, 147] width 80 height 22
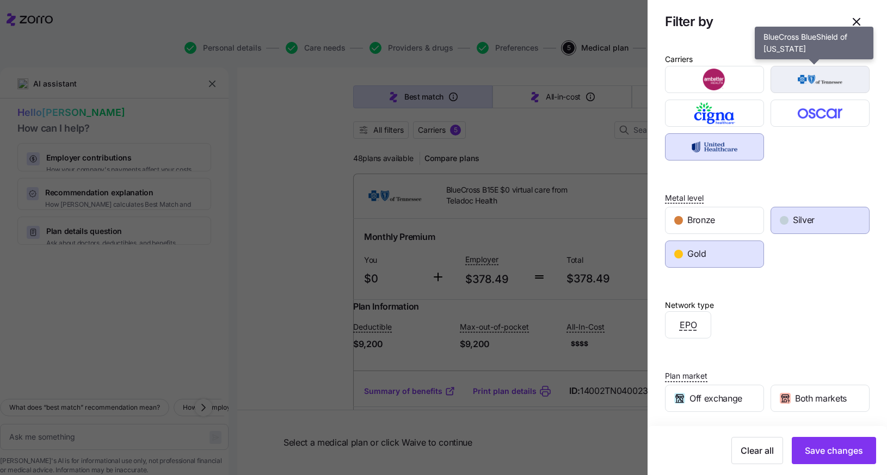
click at [808, 72] on img "button" at bounding box center [820, 80] width 80 height 22
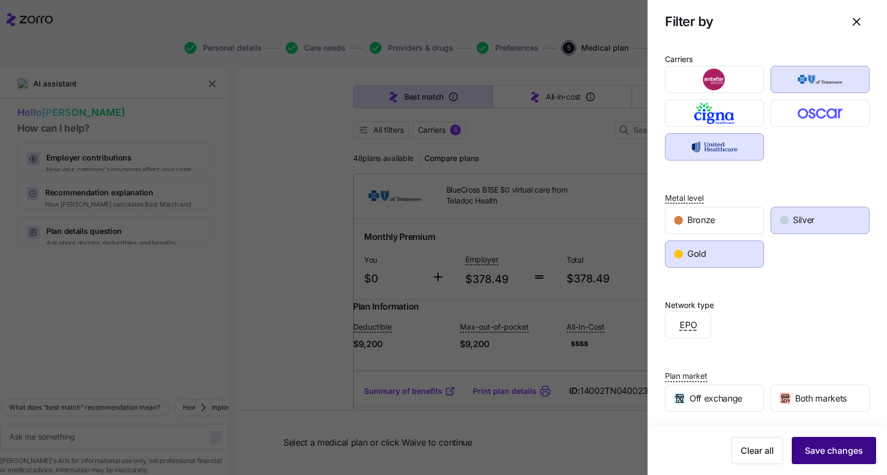
click at [812, 450] on span "Save changes" at bounding box center [834, 450] width 58 height 13
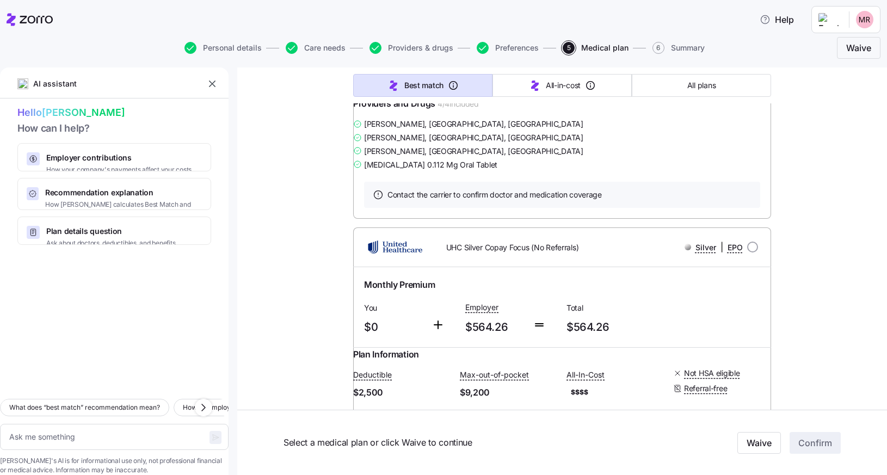
scroll to position [2898, 0]
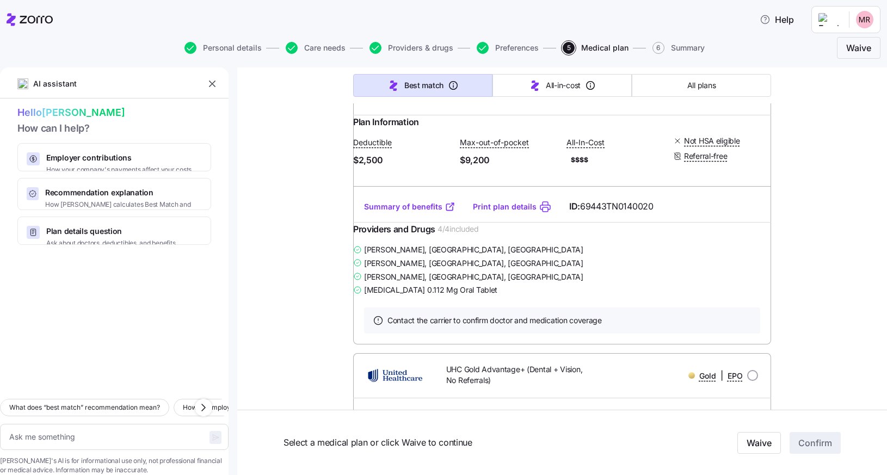
type textarea "x"
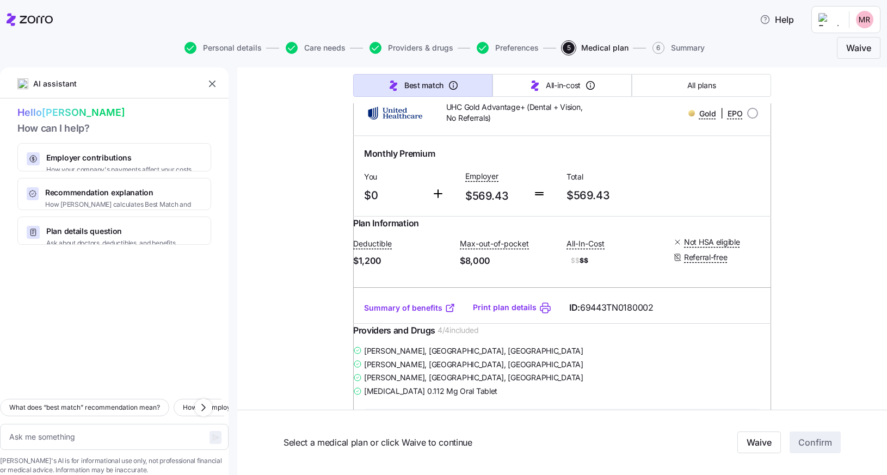
scroll to position [3415, 0]
